Goal: Task Accomplishment & Management: Complete application form

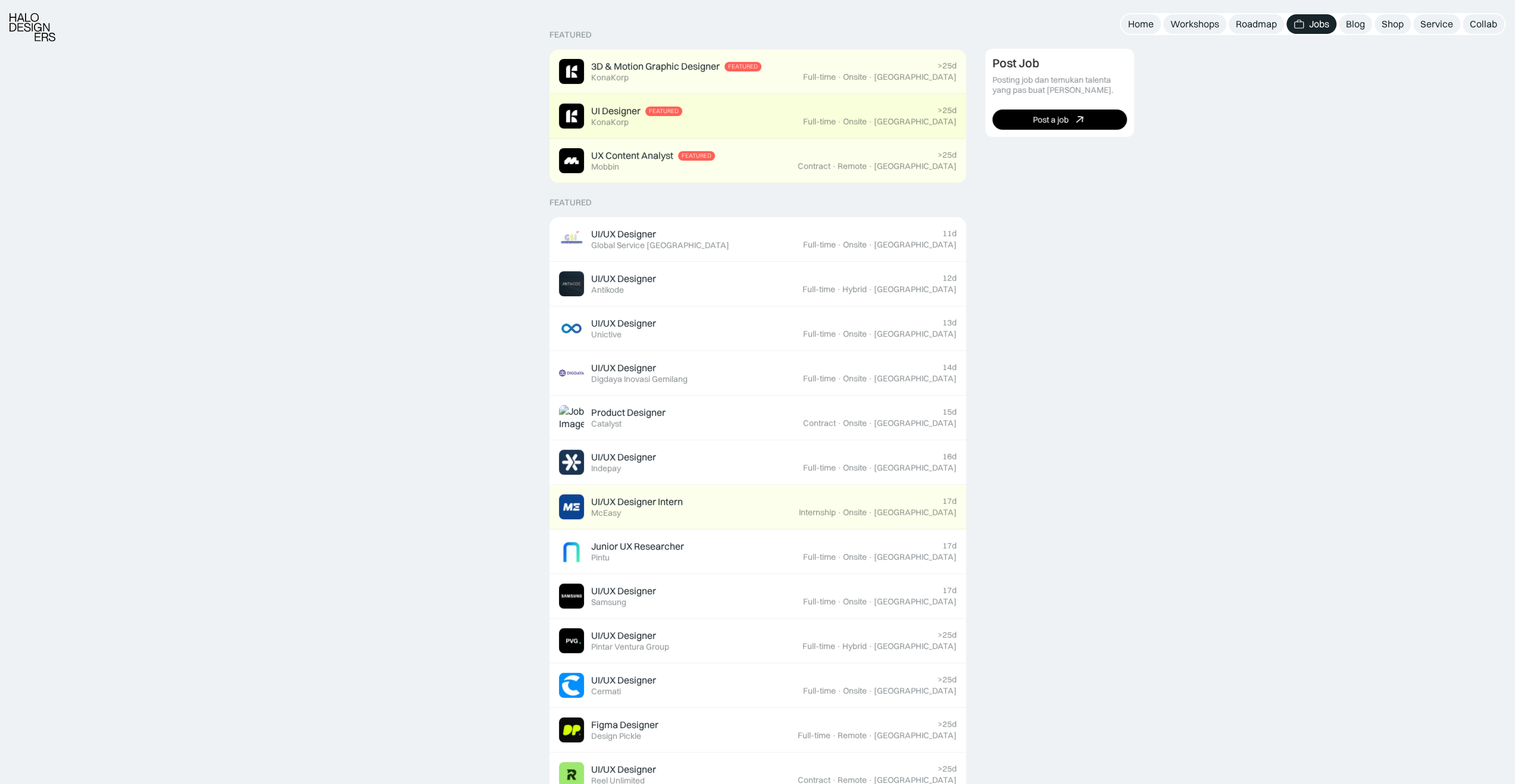
scroll to position [297, 0]
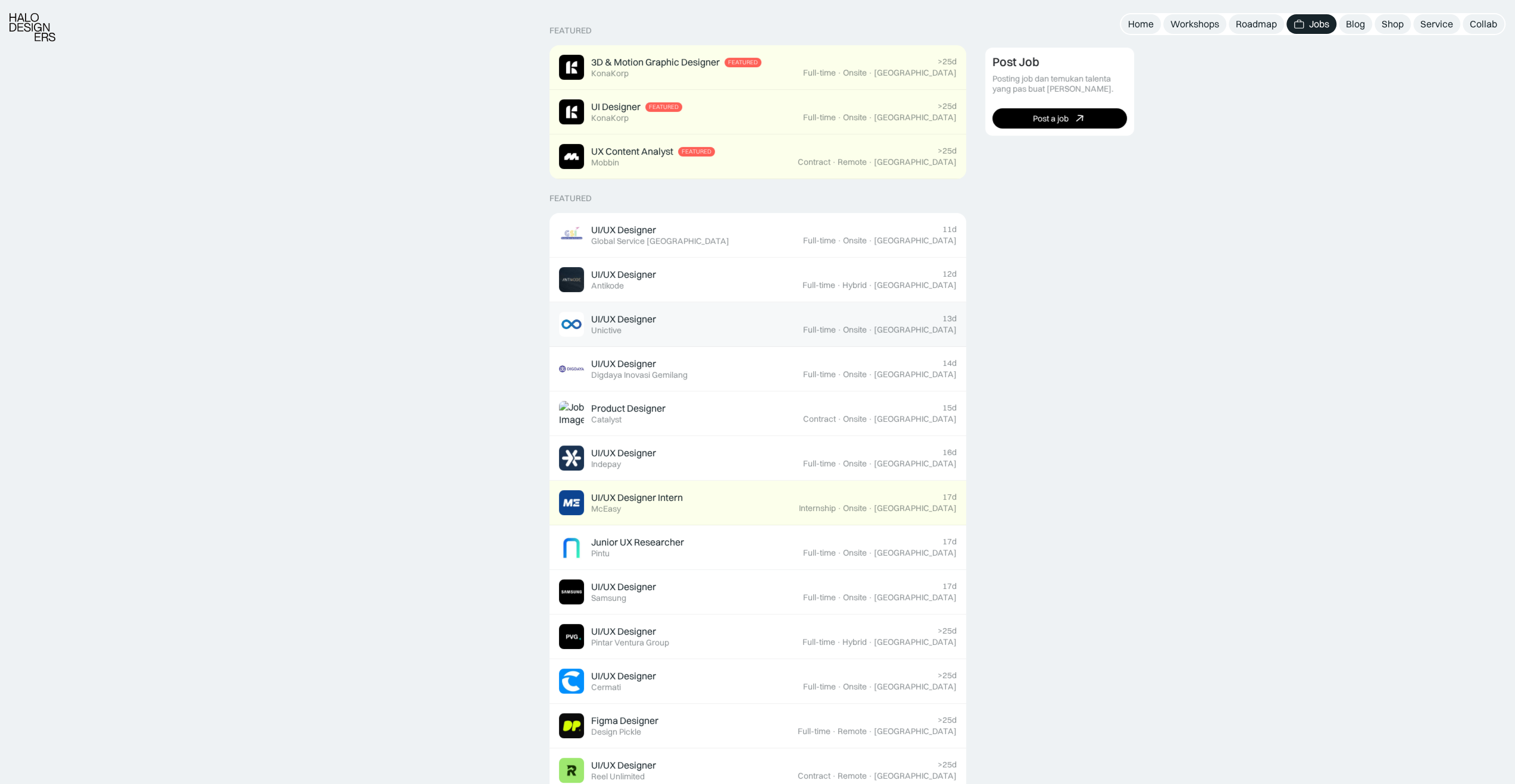
click at [757, 324] on div "UI/UX Designer Featured Unictive" at bounding box center [681, 324] width 244 height 25
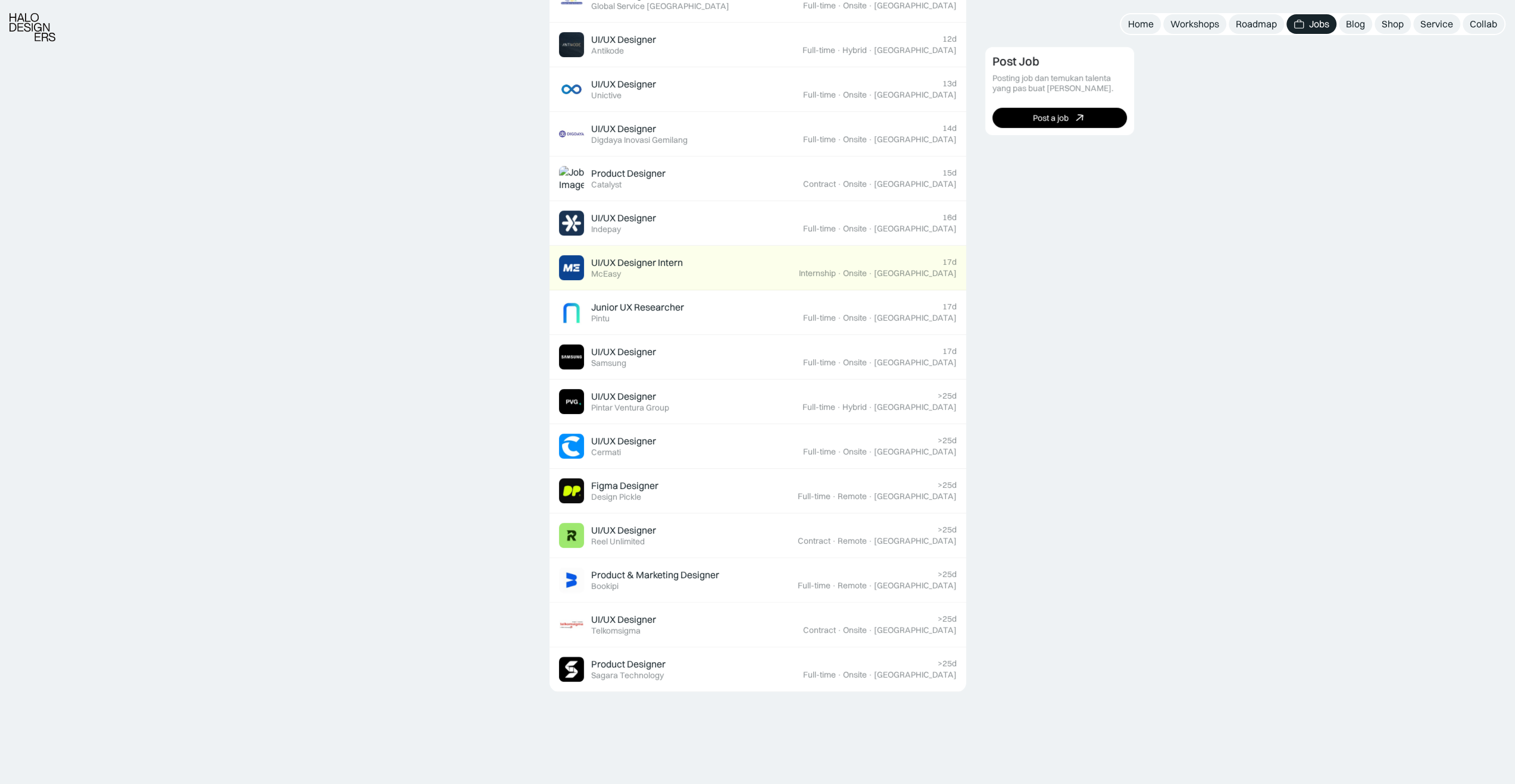
scroll to position [535, 0]
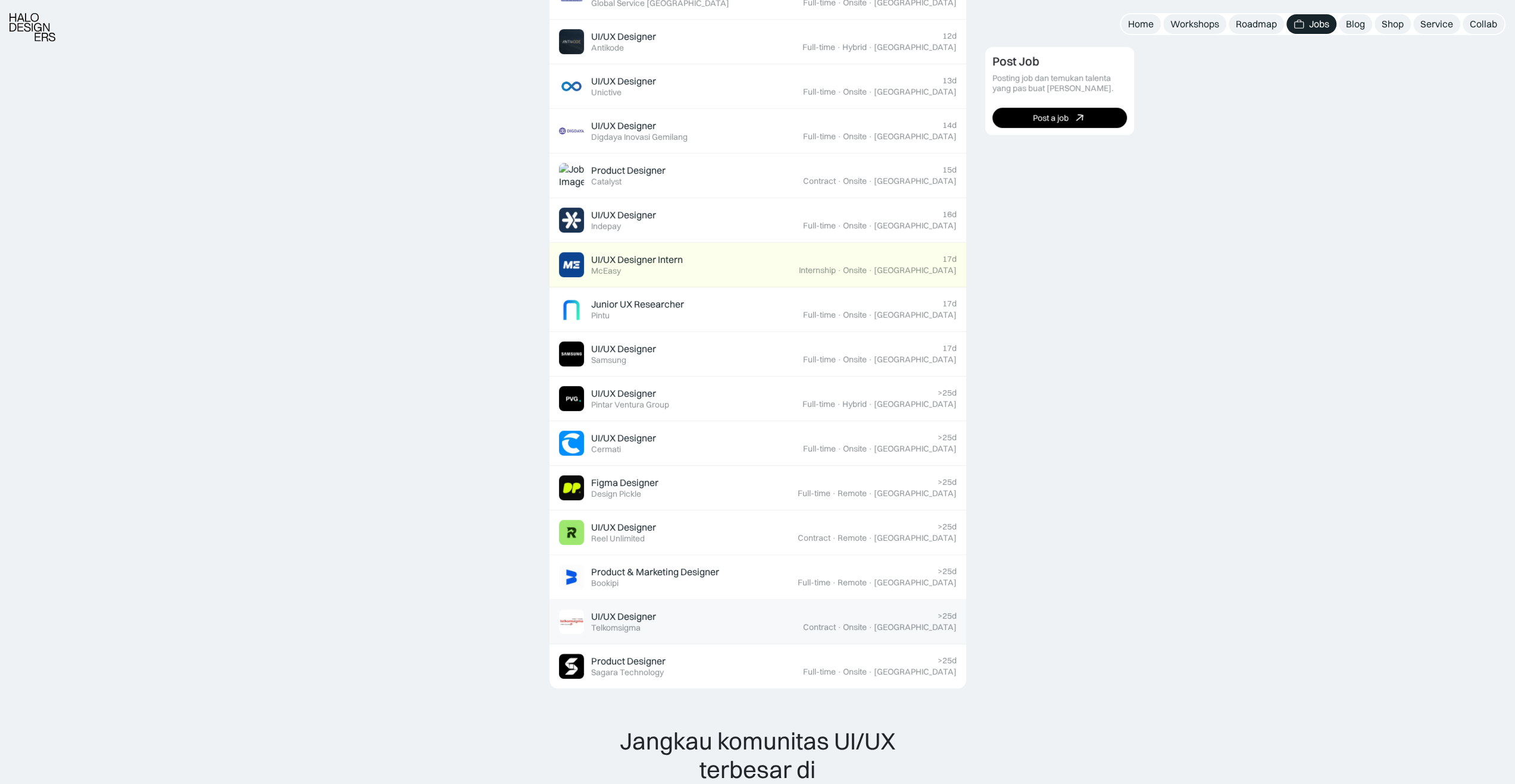
click at [610, 614] on div "UI/UX Designer" at bounding box center [623, 616] width 65 height 12
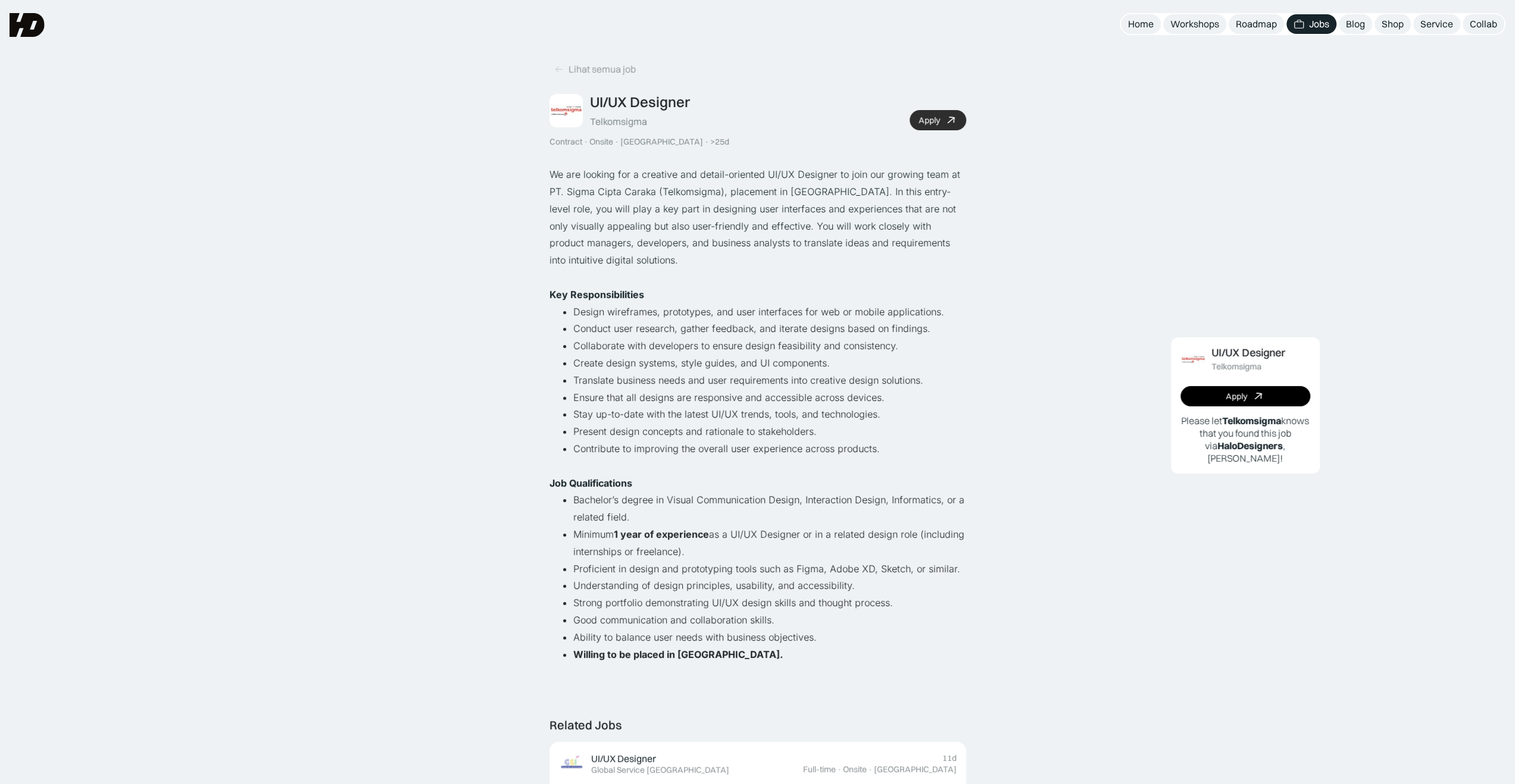
click at [937, 115] on div "Apply" at bounding box center [929, 120] width 22 height 10
